Goal: Check status: Check status

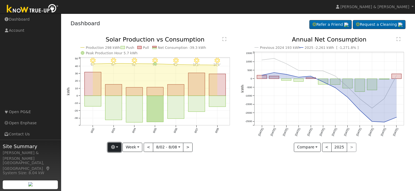
click at [118, 148] on button "button" at bounding box center [114, 147] width 13 height 9
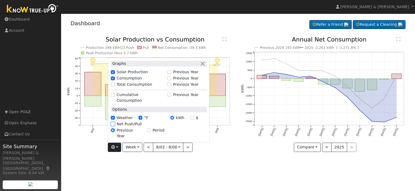
click at [115, 126] on input "Net Push/Pull" at bounding box center [113, 124] width 4 height 4
checkbox input "true"
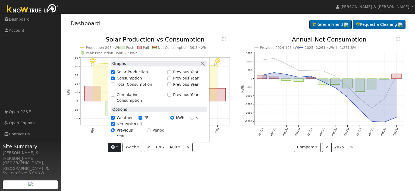
click at [231, 141] on icon "8/08 - Clear 104° 8/07 - Clear 101° 8/06 - Clear 98° 8/05 - Clear 94° 8/04 - Cl…" at bounding box center [151, 94] width 168 height 115
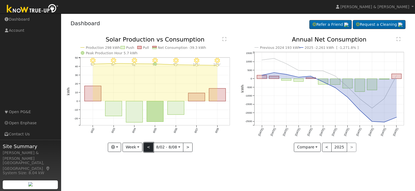
click at [150, 146] on button "<" at bounding box center [148, 147] width 9 height 9
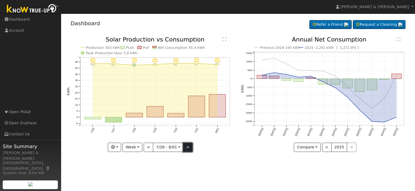
click at [186, 145] on button ">" at bounding box center [187, 147] width 9 height 9
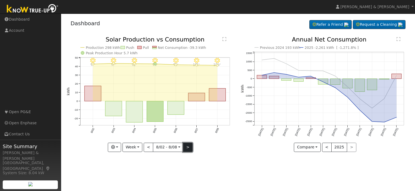
click at [186, 145] on button ">" at bounding box center [187, 147] width 9 height 9
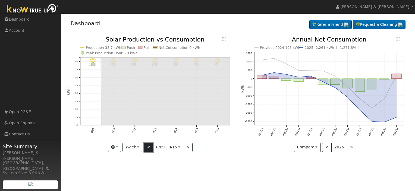
click at [150, 147] on button "<" at bounding box center [148, 147] width 9 height 9
type input "[DATE]"
